Goal: Task Accomplishment & Management: Use online tool/utility

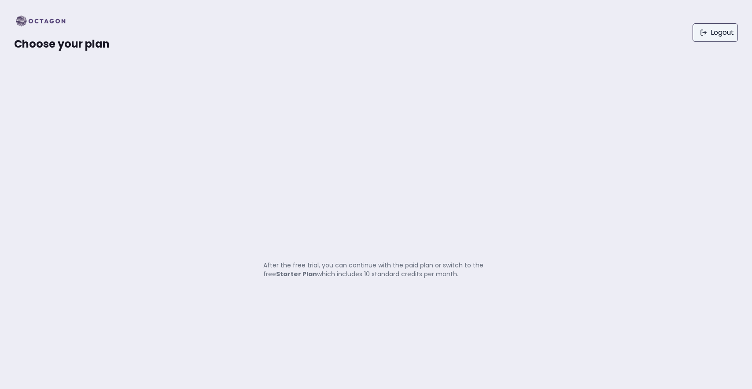
click at [704, 39] on link "Logout" at bounding box center [715, 32] width 45 height 18
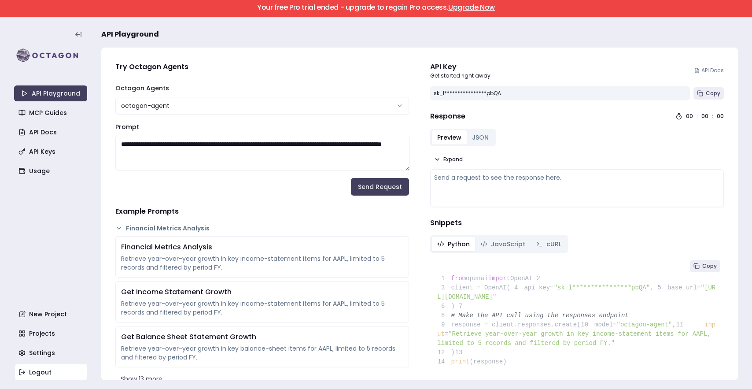
click at [35, 371] on link "Logout" at bounding box center [51, 372] width 73 height 16
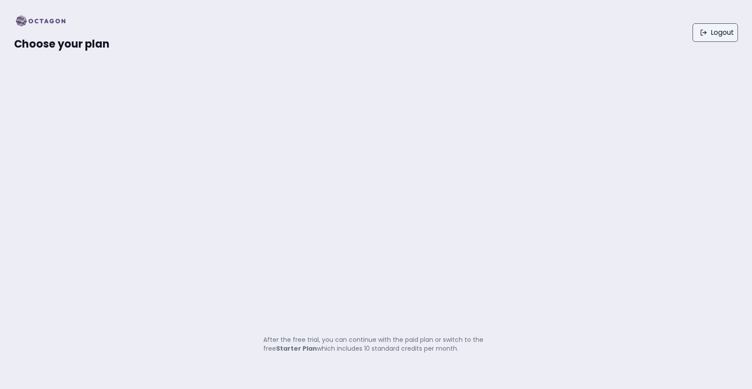
click at [724, 26] on link "Logout" at bounding box center [715, 32] width 45 height 18
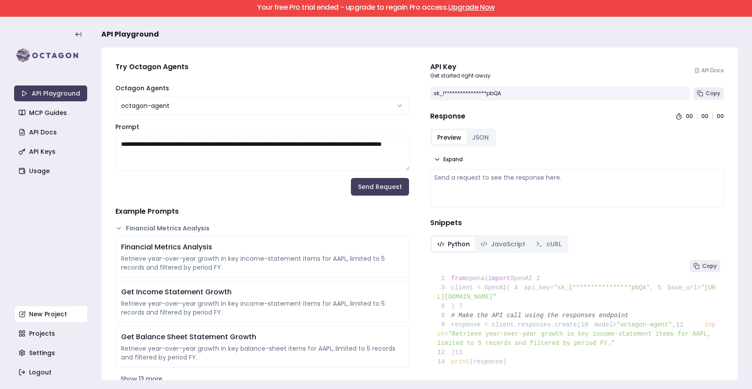
click at [41, 318] on link "New Project" at bounding box center [51, 314] width 73 height 16
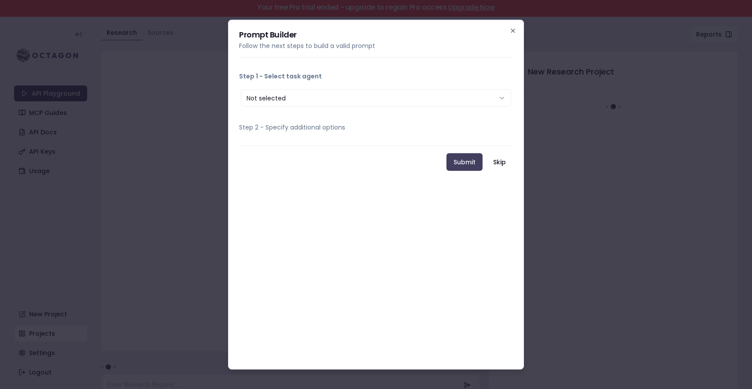
scroll to position [17, 0]
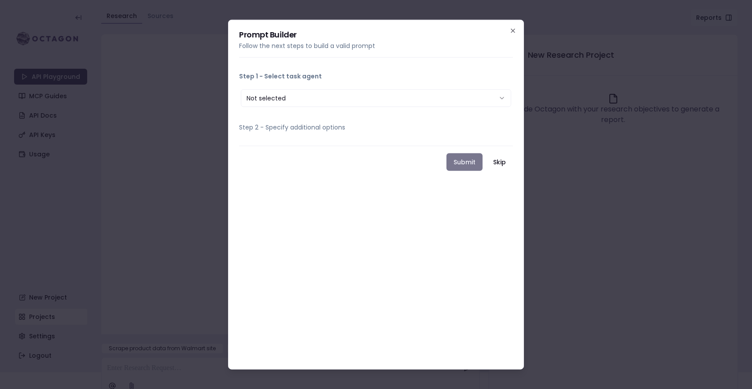
click at [474, 163] on button "Submit" at bounding box center [465, 162] width 36 height 18
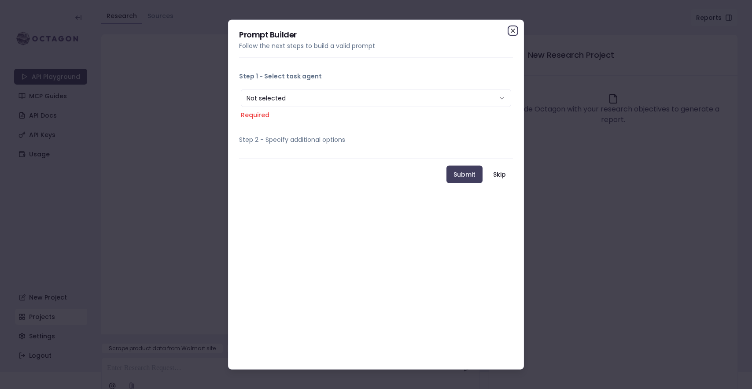
click at [513, 27] on icon "button" at bounding box center [513, 30] width 7 height 7
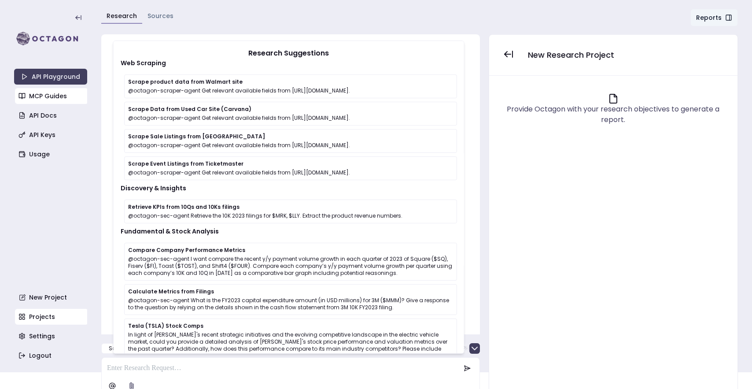
click at [51, 101] on link "MCP Guides" at bounding box center [51, 96] width 73 height 16
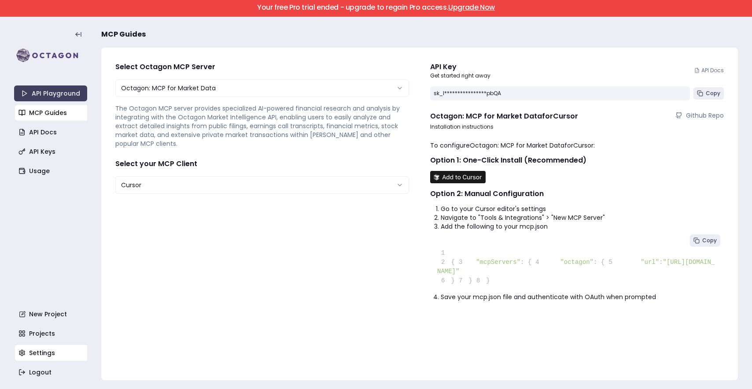
click at [47, 354] on link "Settings" at bounding box center [51, 353] width 73 height 16
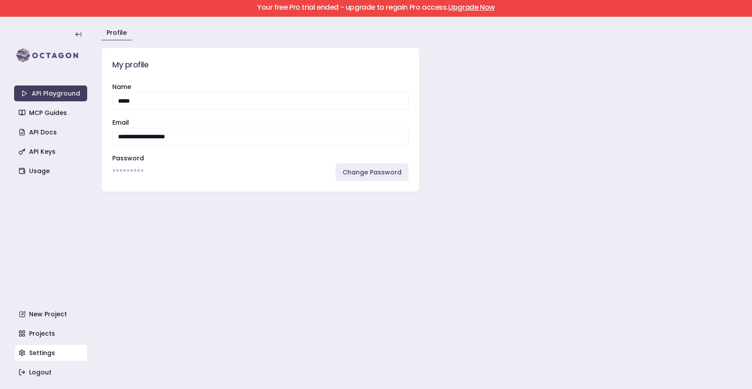
drag, startPoint x: 137, startPoint y: 100, endPoint x: 112, endPoint y: 100, distance: 24.2
click at [112, 100] on input "*****" at bounding box center [260, 101] width 296 height 18
click at [77, 38] on button at bounding box center [79, 35] width 18 height 18
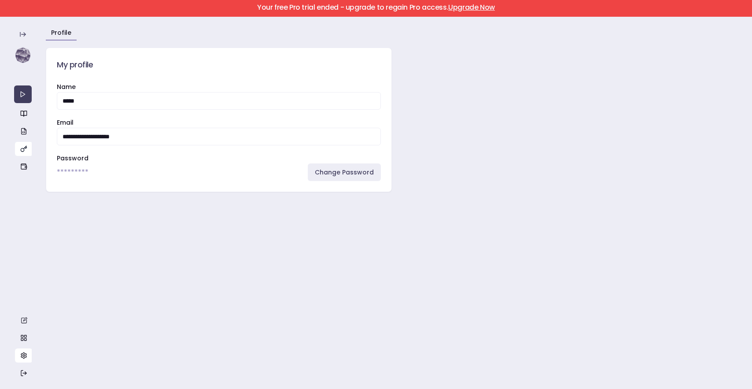
click at [22, 150] on icon "button" at bounding box center [23, 148] width 7 height 7
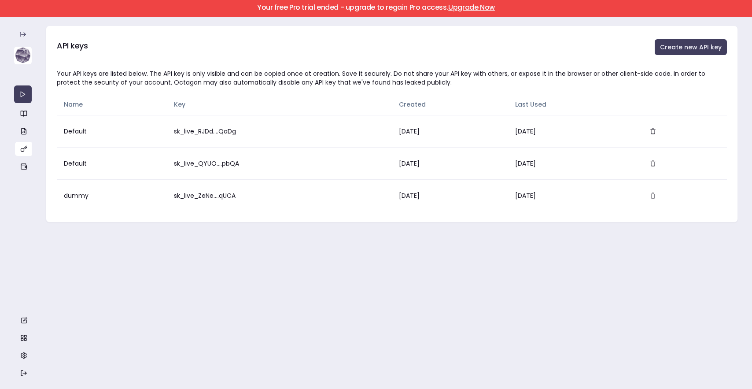
click at [21, 57] on img at bounding box center [23, 56] width 18 height 18
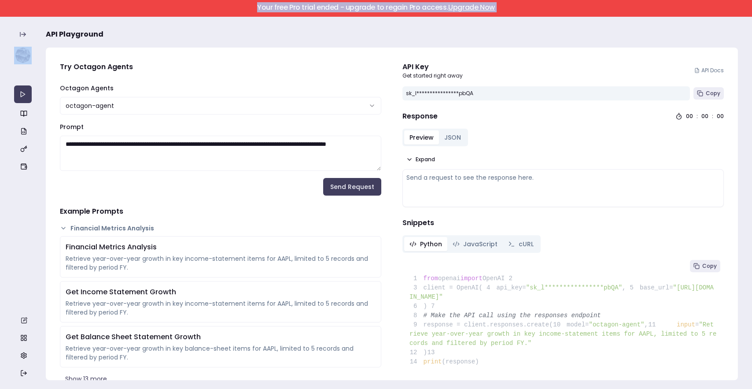
drag, startPoint x: 257, startPoint y: 8, endPoint x: 434, endPoint y: 21, distance: 177.5
click at [434, 21] on div "**********" at bounding box center [376, 194] width 752 height 389
click at [439, 36] on h3 "API Playground" at bounding box center [392, 35] width 692 height 18
drag, startPoint x: 415, startPoint y: 93, endPoint x: 484, endPoint y: 100, distance: 69.1
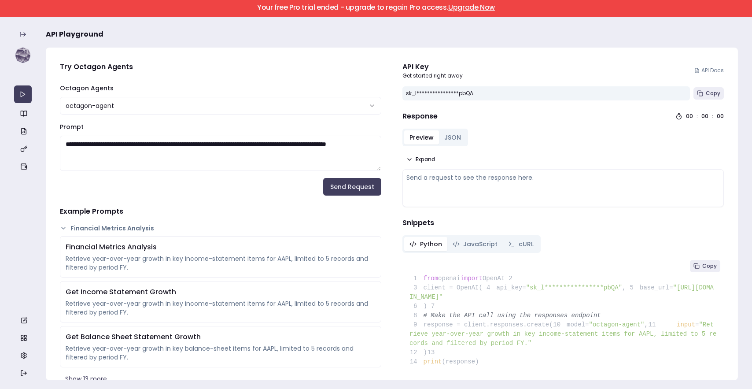
click at [450, 195] on div "Send a request to see the response here." at bounding box center [564, 188] width 314 height 30
click at [449, 184] on div "Send a request to see the response here." at bounding box center [564, 188] width 314 height 30
click at [348, 190] on button "Send Request" at bounding box center [352, 187] width 58 height 18
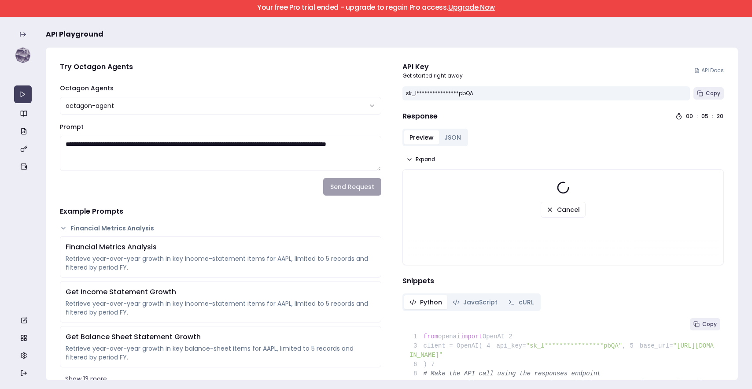
scroll to position [21, 0]
